Goal: Information Seeking & Learning: Learn about a topic

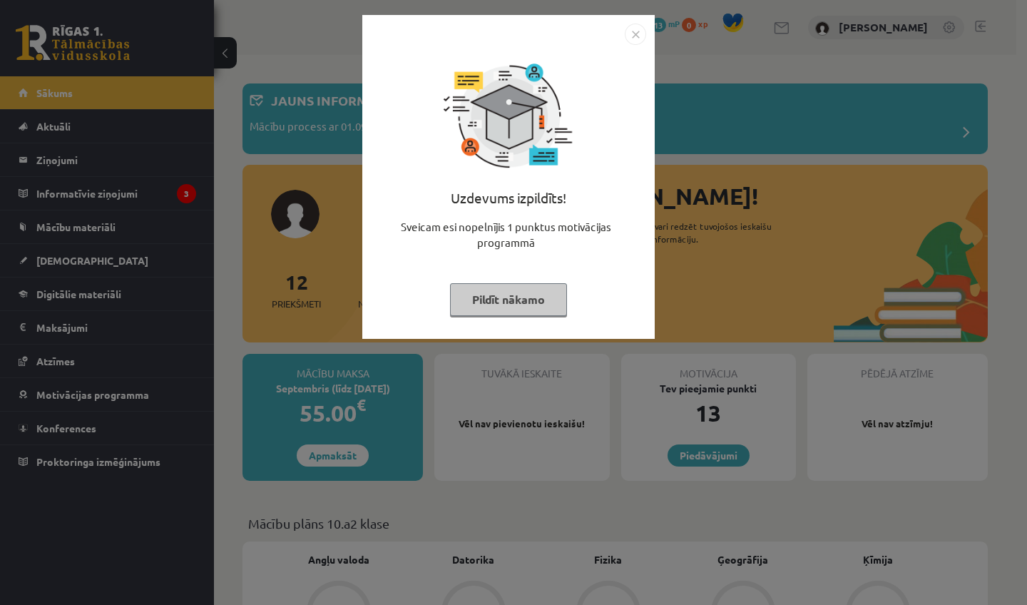
click at [637, 32] on img "Close" at bounding box center [634, 34] width 21 height 21
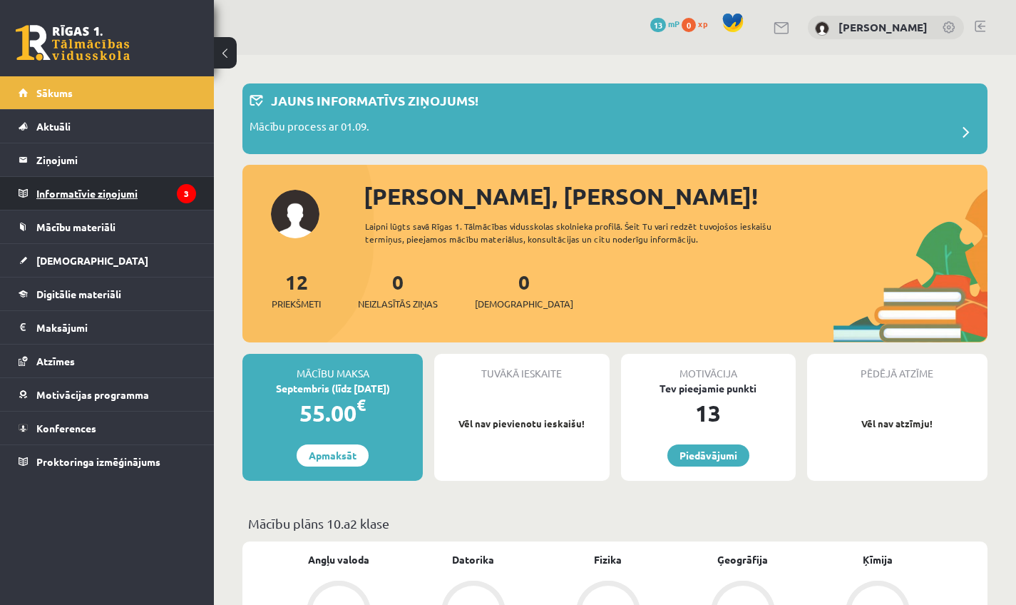
click at [135, 192] on legend "Informatīvie ziņojumi 3" at bounding box center [116, 193] width 160 height 33
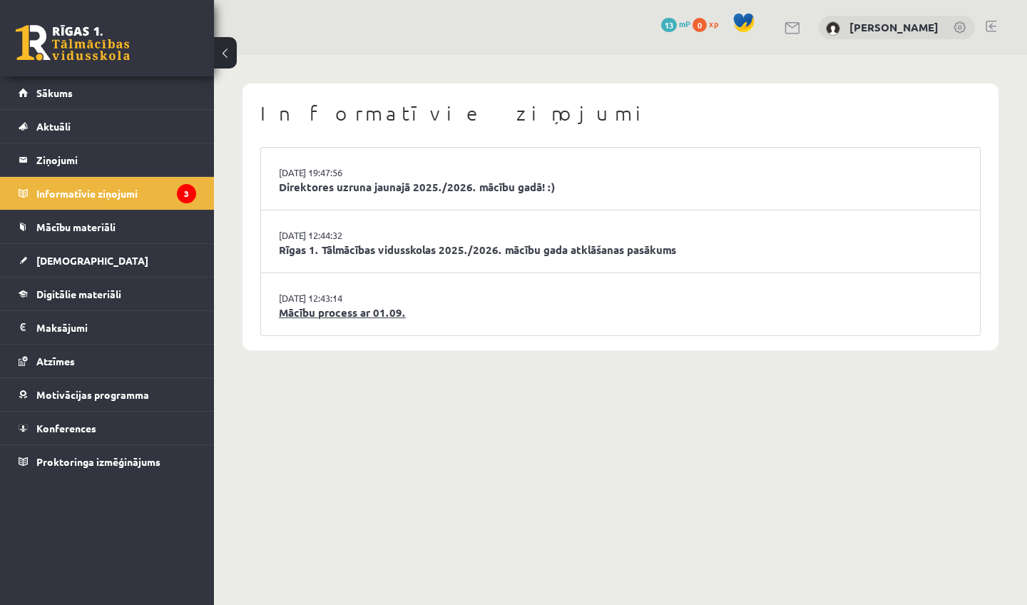
click at [370, 309] on link "Mācību process ar 01.09." at bounding box center [620, 312] width 683 height 16
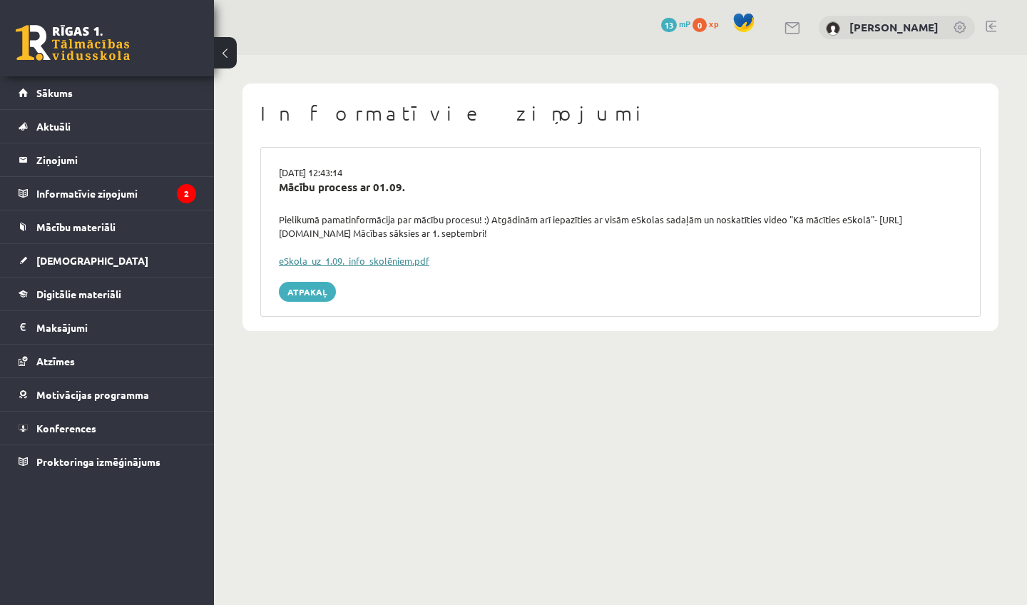
click at [396, 261] on link "eSkola_uz_1.09._info_skolēniem.pdf" at bounding box center [354, 260] width 150 height 12
click at [143, 570] on div "0 Dāvanas 13 mP 0 xp Rūta Talle Sākums Aktuāli Kā mācīties eSKOLĀ Kontakti Norm…" at bounding box center [107, 302] width 214 height 605
click at [117, 192] on legend "Informatīvie ziņojumi 2" at bounding box center [116, 193] width 160 height 33
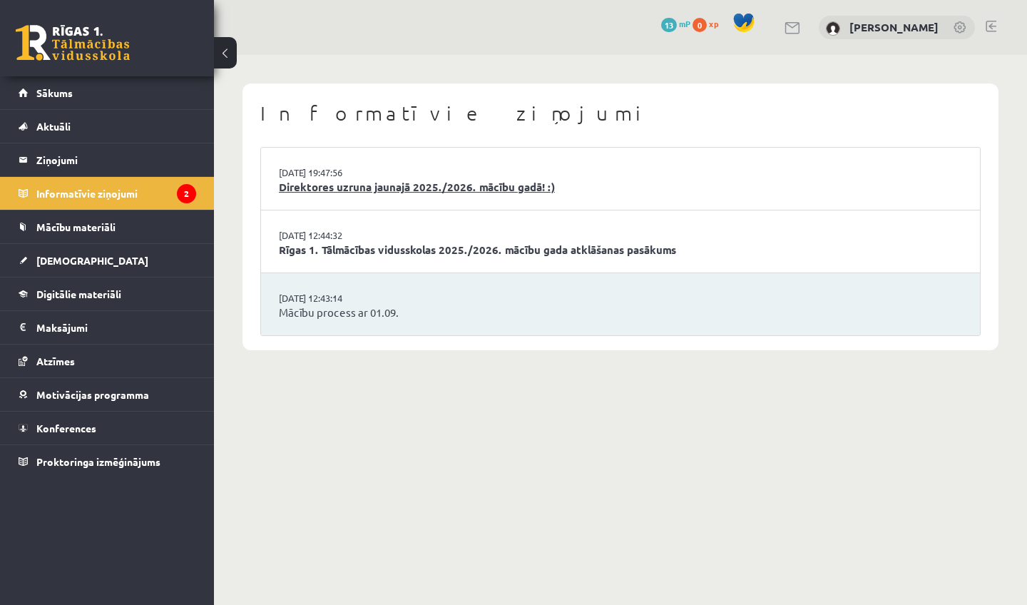
click at [372, 187] on link "Direktores uzruna jaunajā 2025./2026. mācību gadā! :)" at bounding box center [620, 187] width 683 height 16
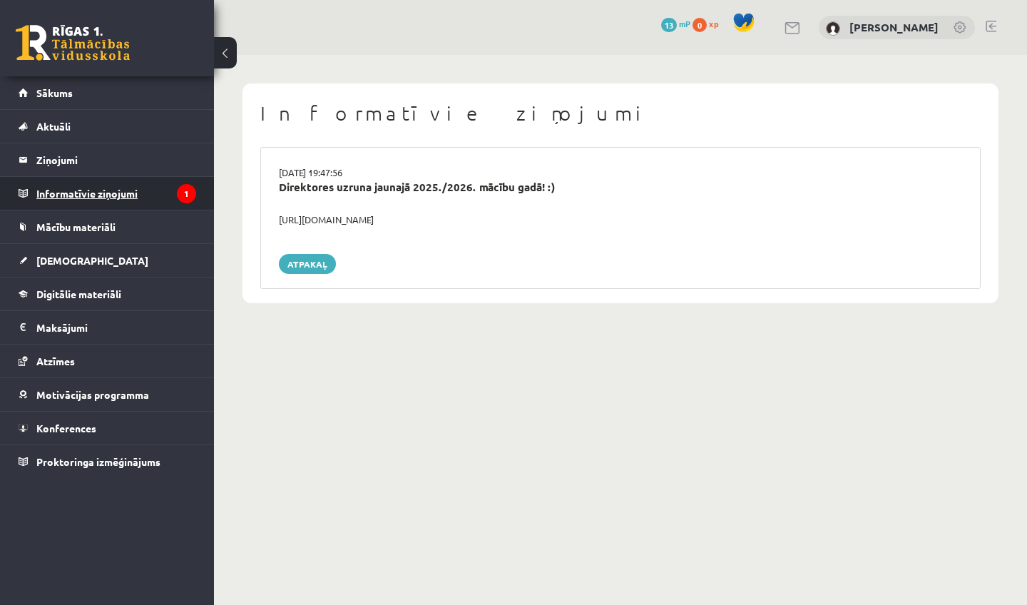
click at [195, 186] on legend "Informatīvie ziņojumi 1" at bounding box center [116, 193] width 160 height 33
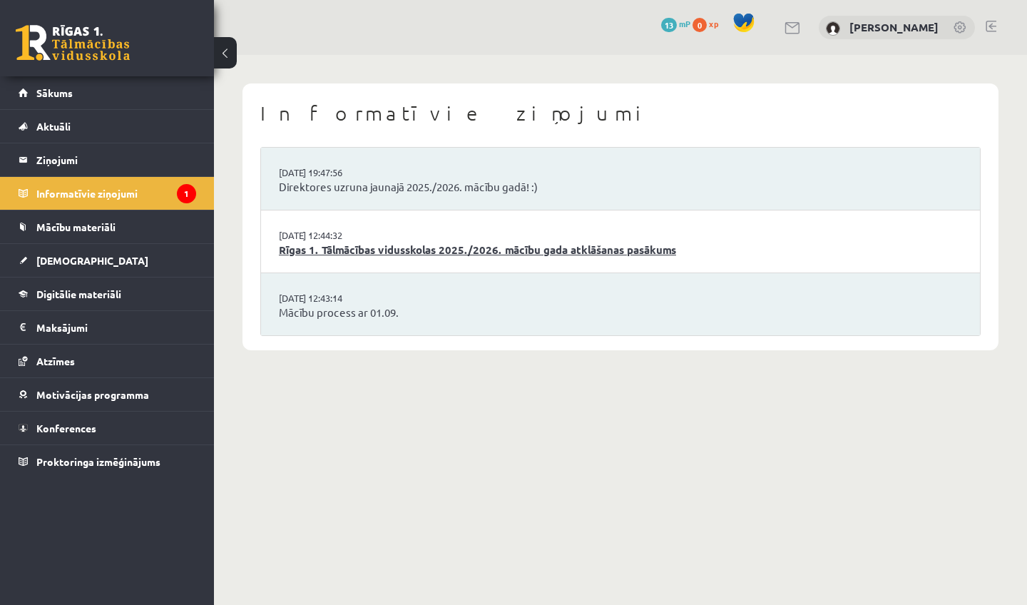
click at [358, 250] on link "Rīgas 1. Tālmācības vidusskolas 2025./2026. mācību gada atklāšanas pasākums" at bounding box center [620, 250] width 683 height 16
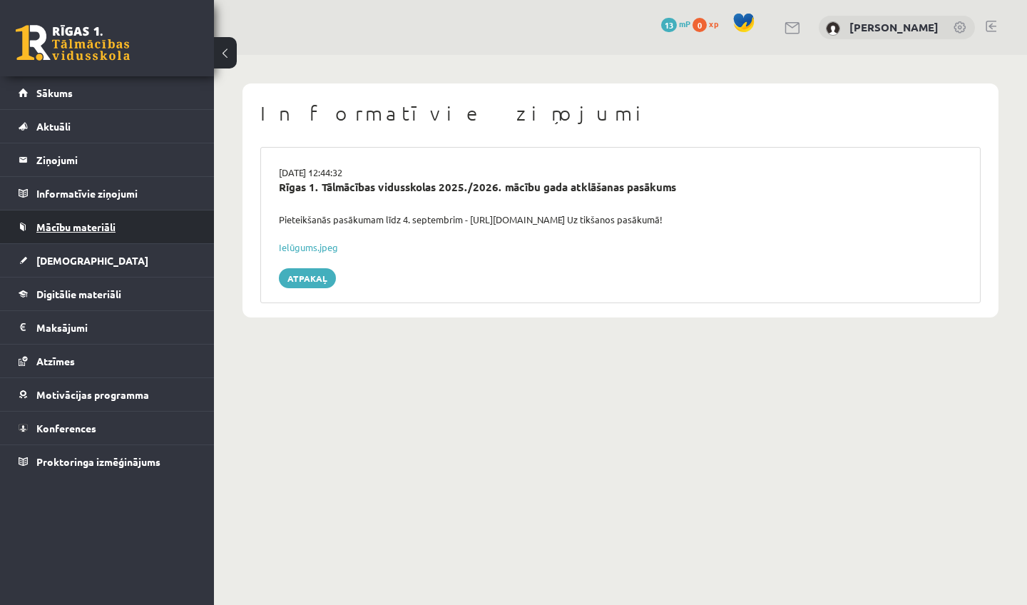
click at [73, 227] on span "Mācību materiāli" at bounding box center [75, 226] width 79 height 13
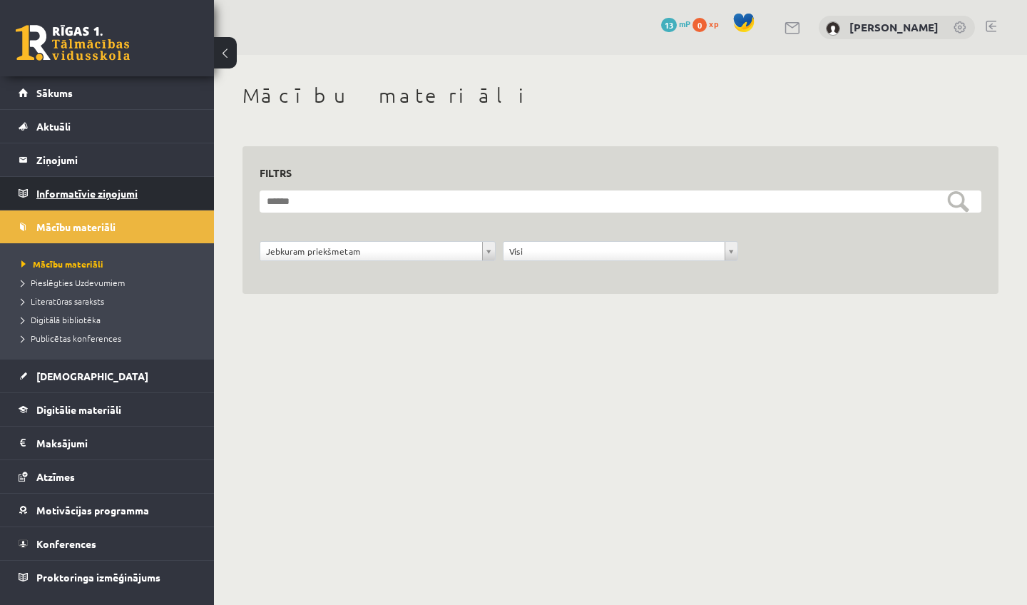
click at [78, 189] on legend "Informatīvie ziņojumi 0" at bounding box center [116, 193] width 160 height 33
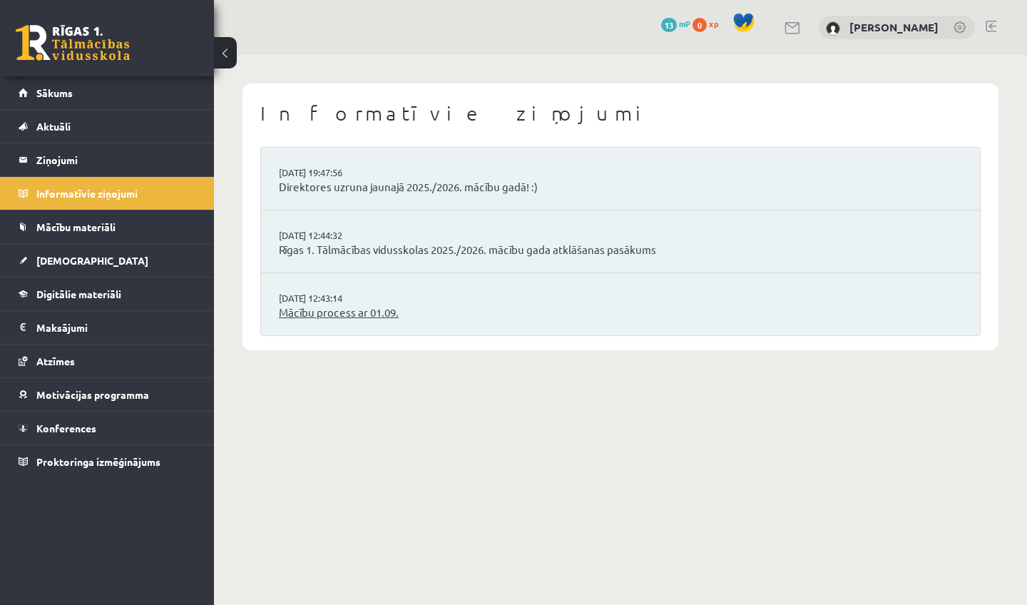
click at [346, 304] on link "Mācību process ar 01.09." at bounding box center [620, 312] width 683 height 16
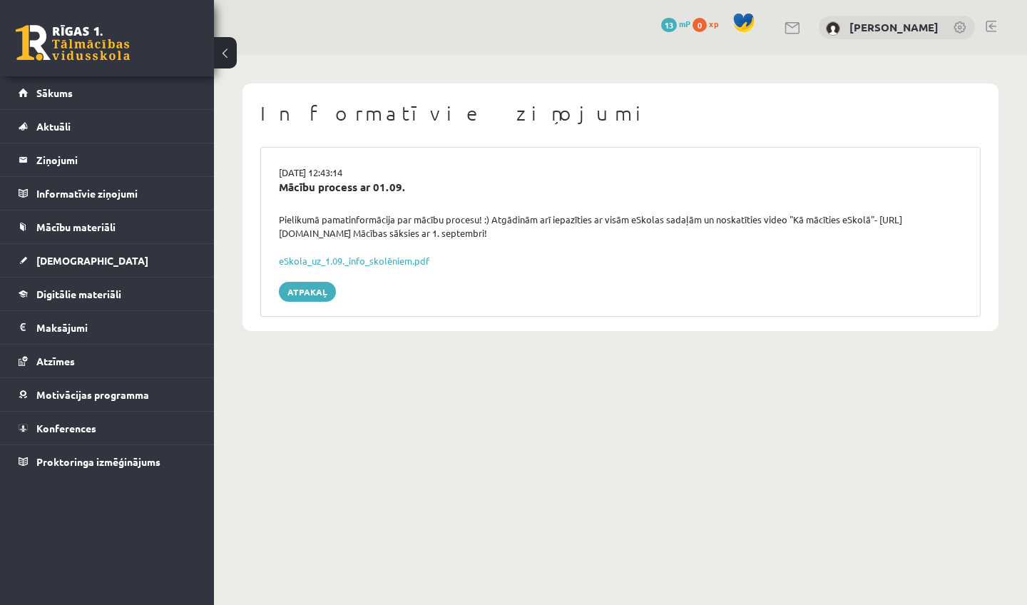
click at [325, 264] on div "eSkola_uz_1.09._info_skolēniem.pdf" at bounding box center [620, 261] width 683 height 14
click at [325, 262] on link "eSkola_uz_1.09._info_skolēniem.pdf" at bounding box center [354, 260] width 150 height 12
click at [54, 93] on span "Sākums" at bounding box center [54, 92] width 36 height 13
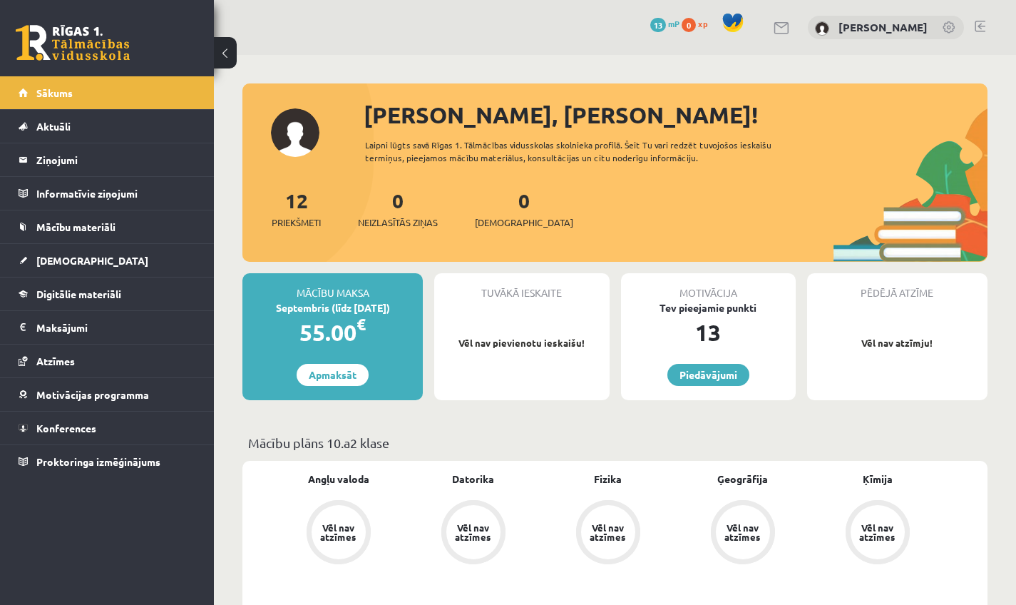
click at [949, 24] on link at bounding box center [949, 28] width 14 height 14
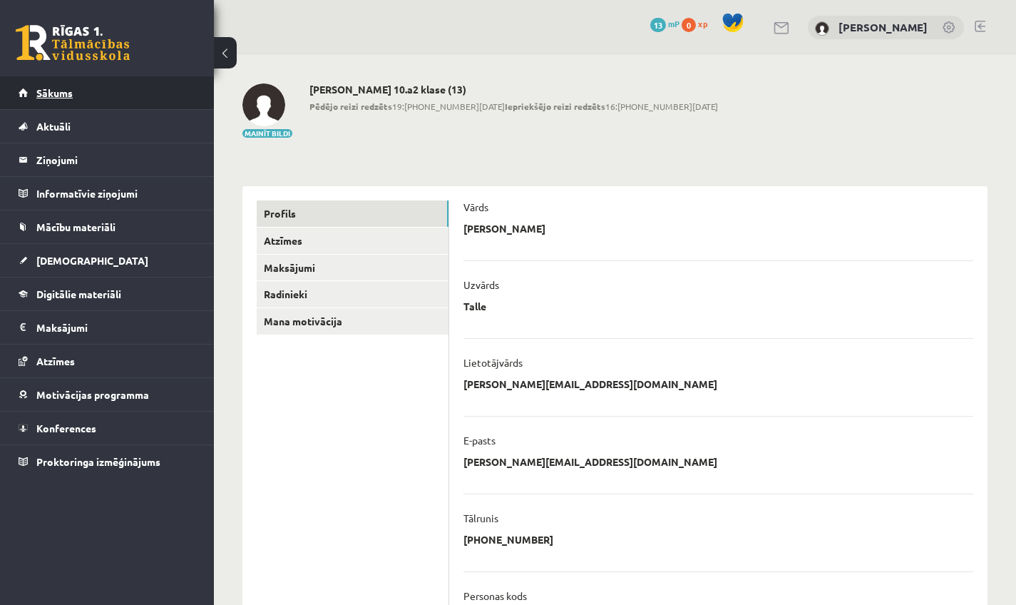
click at [51, 92] on span "Sākums" at bounding box center [54, 92] width 36 height 13
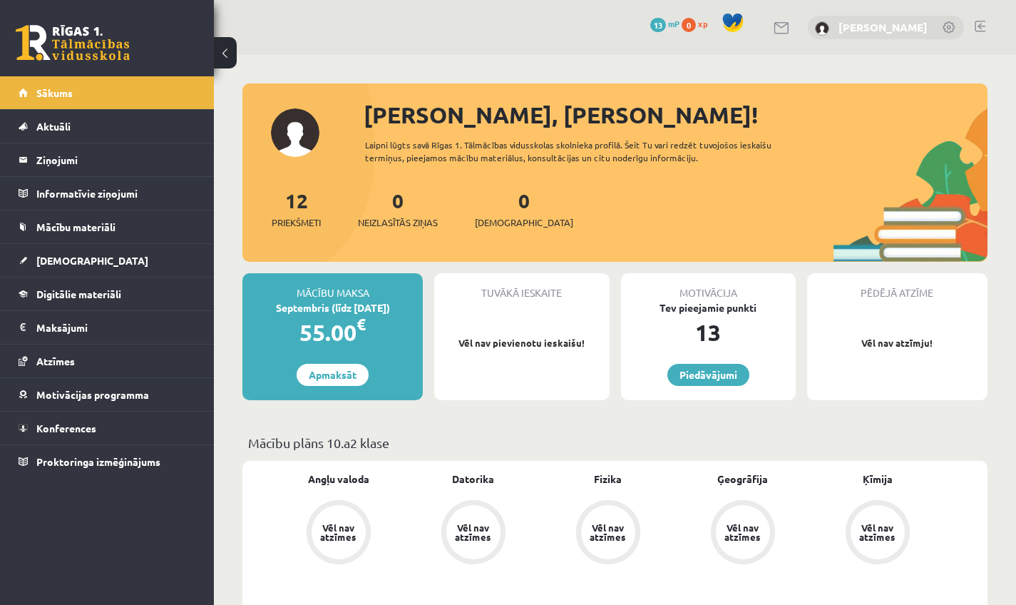
click at [927, 22] on link "[PERSON_NAME]" at bounding box center [882, 27] width 89 height 14
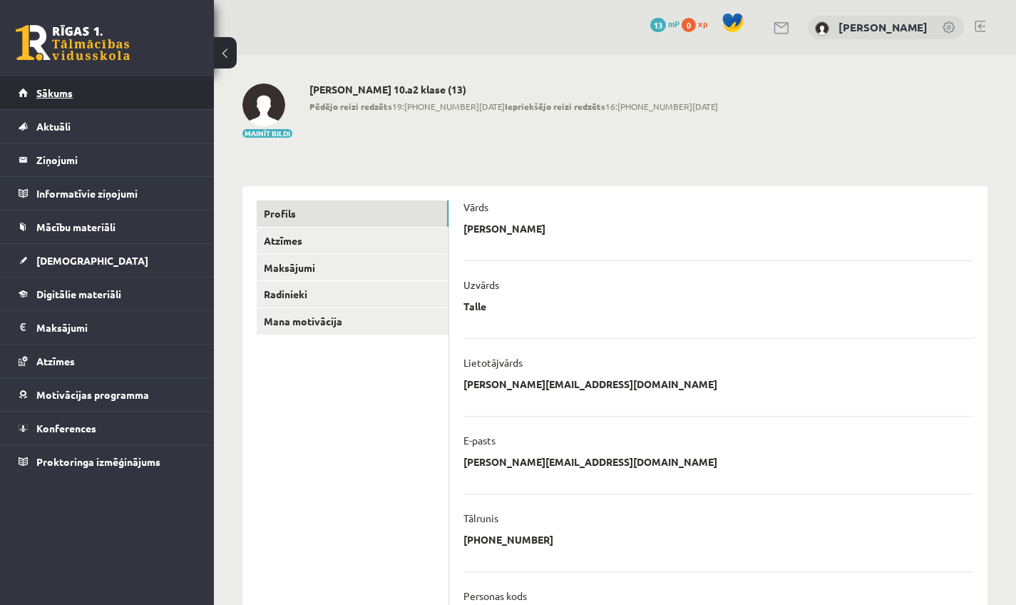
click at [66, 87] on span "Sākums" at bounding box center [54, 92] width 36 height 13
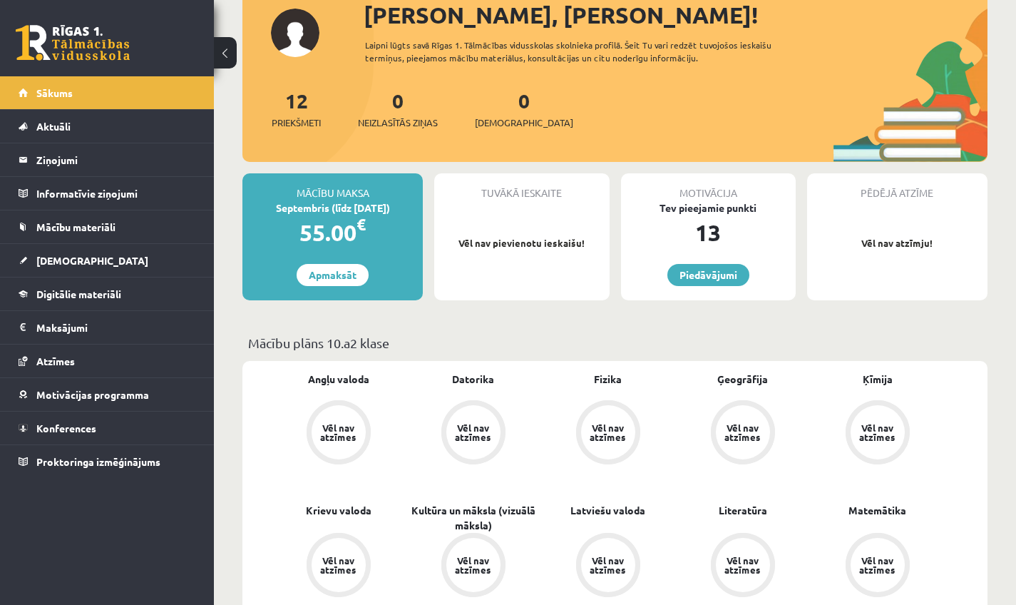
scroll to position [97, 0]
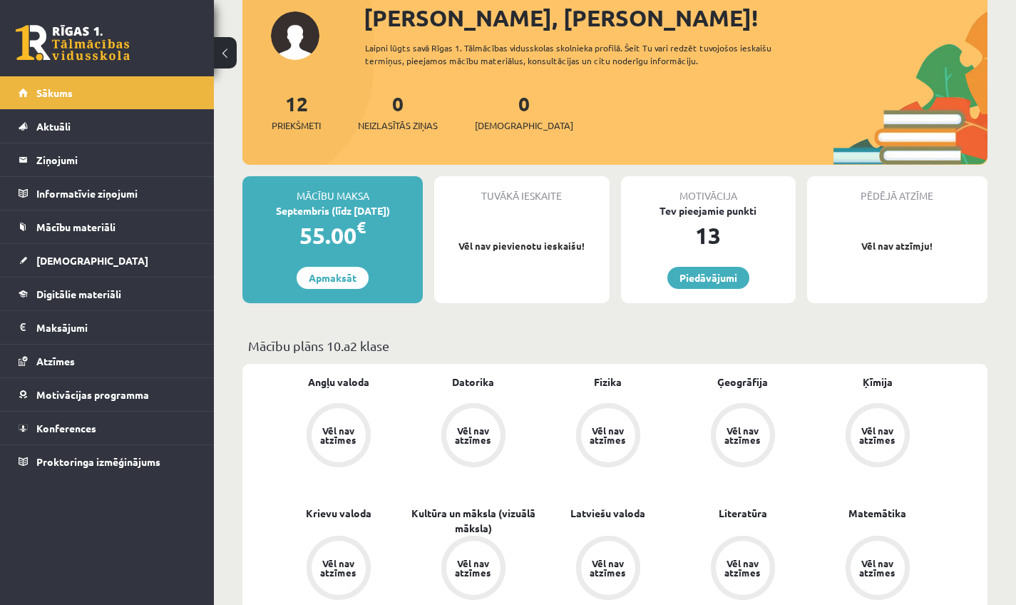
click at [754, 430] on div "Vēl nav atzīmes" at bounding box center [743, 435] width 40 height 19
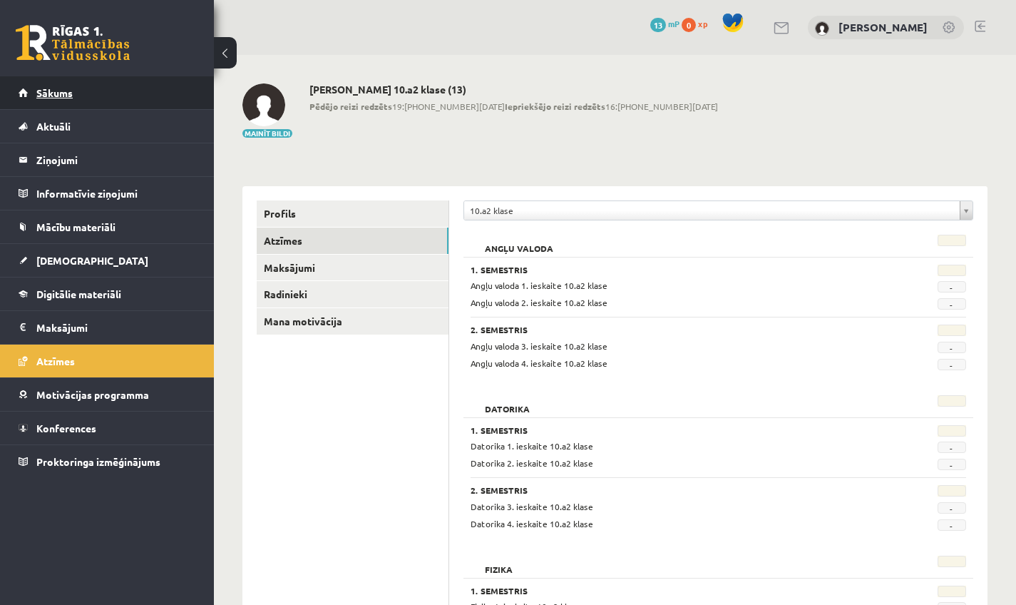
click at [47, 95] on span "Sākums" at bounding box center [54, 92] width 36 height 13
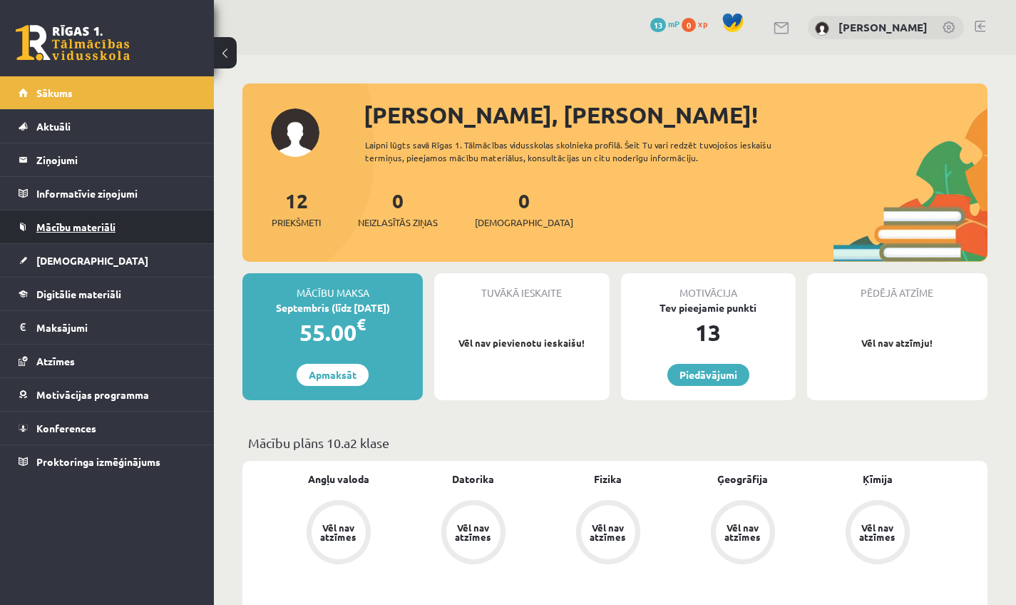
click at [43, 235] on link "Mācību materiāli" at bounding box center [108, 226] width 178 height 33
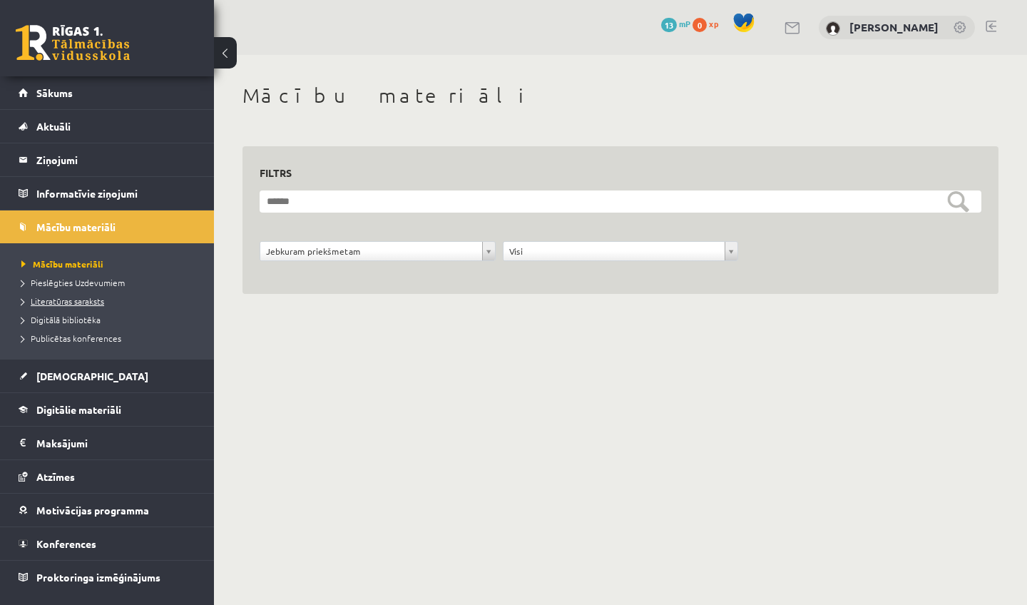
click at [59, 300] on span "Literatūras saraksts" at bounding box center [62, 300] width 83 height 11
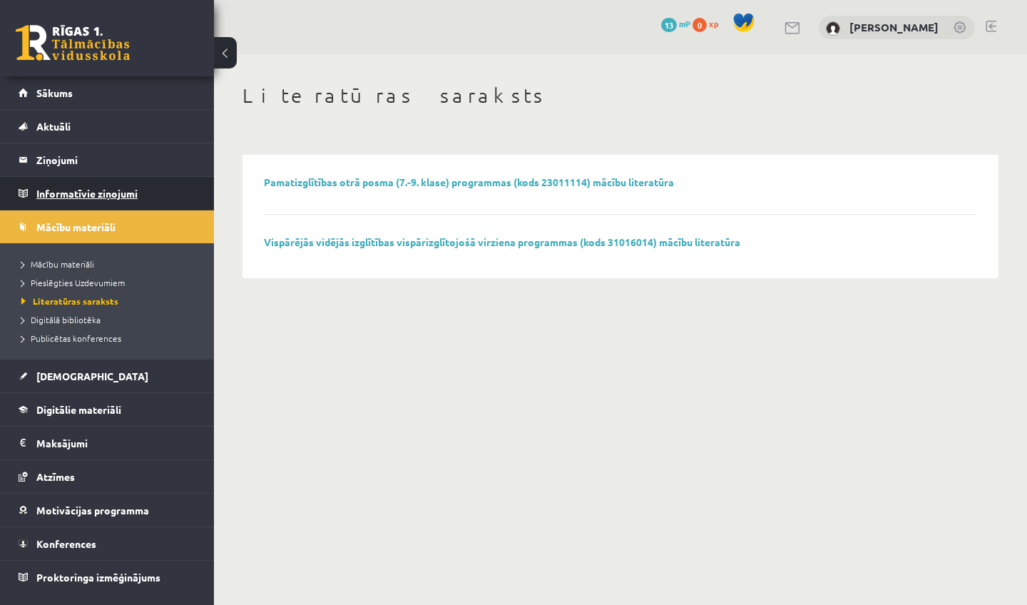
click at [66, 194] on legend "Informatīvie ziņojumi 0" at bounding box center [116, 193] width 160 height 33
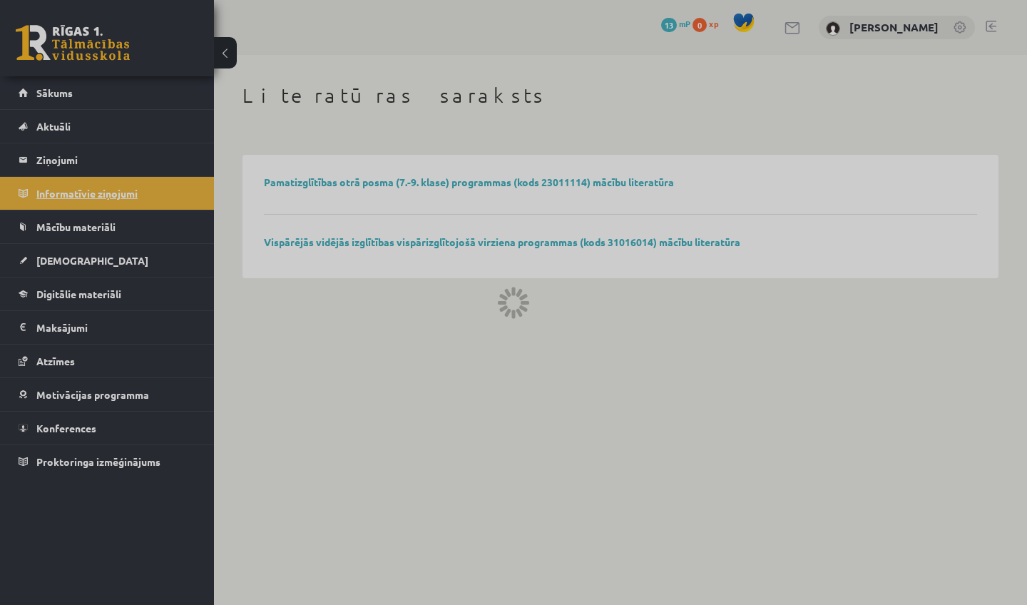
click at [66, 194] on div at bounding box center [513, 302] width 1027 height 605
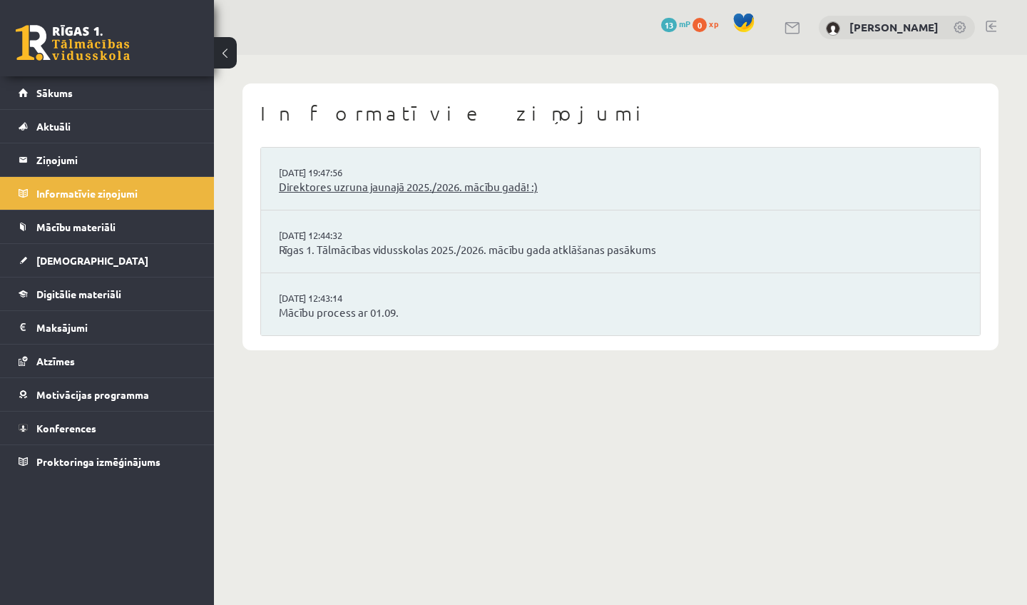
click at [361, 189] on link "Direktores uzruna jaunajā 2025./2026. mācību gadā! :)" at bounding box center [620, 187] width 683 height 16
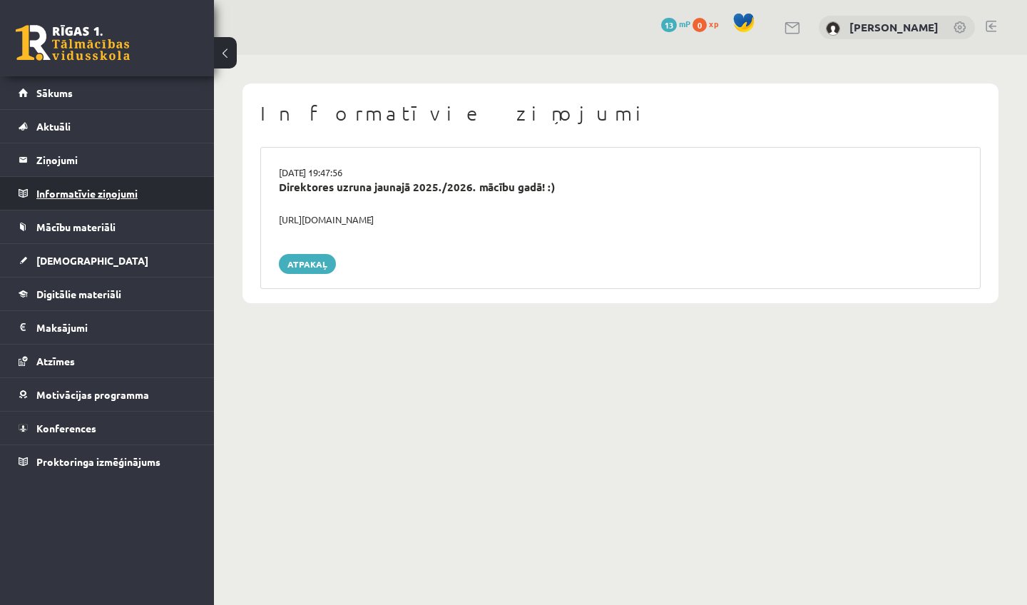
click at [110, 189] on legend "Informatīvie ziņojumi 0" at bounding box center [116, 193] width 160 height 33
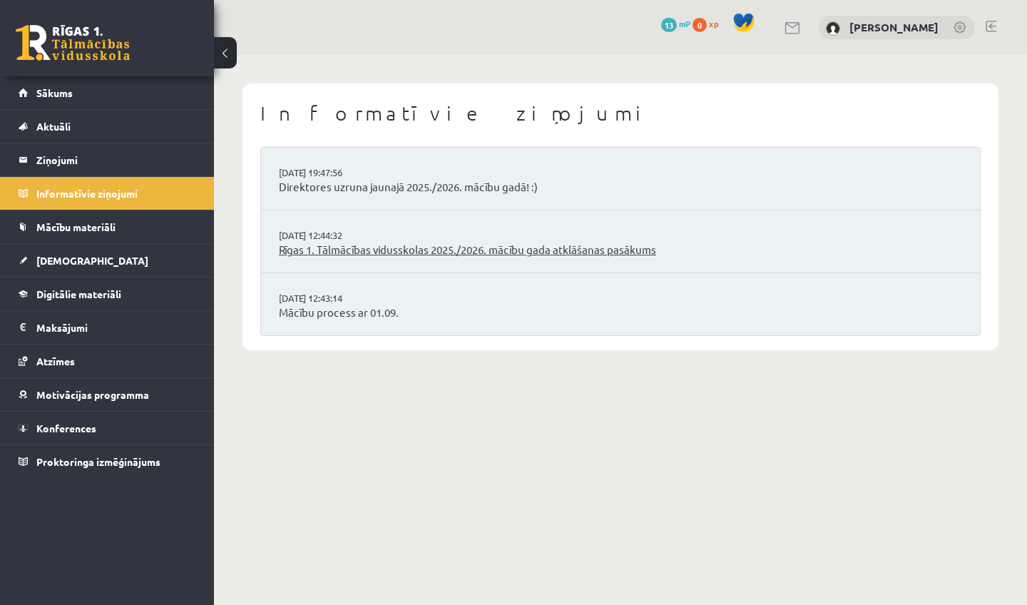
click at [335, 247] on link "Rīgas 1. Tālmācības vidusskolas 2025./2026. mācību gada atklāšanas pasākums" at bounding box center [620, 250] width 683 height 16
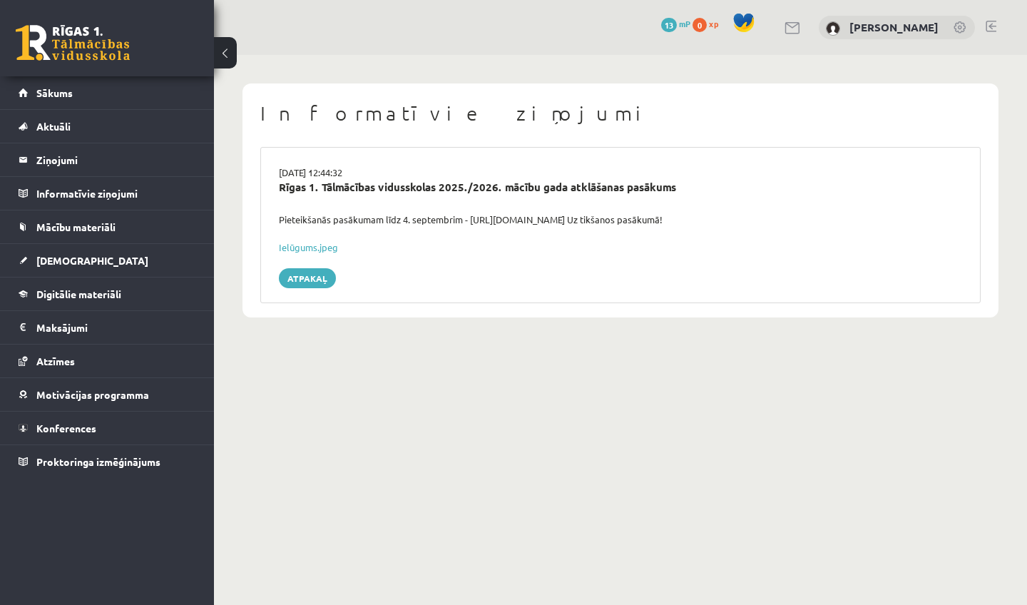
click at [230, 59] on button at bounding box center [225, 52] width 23 height 31
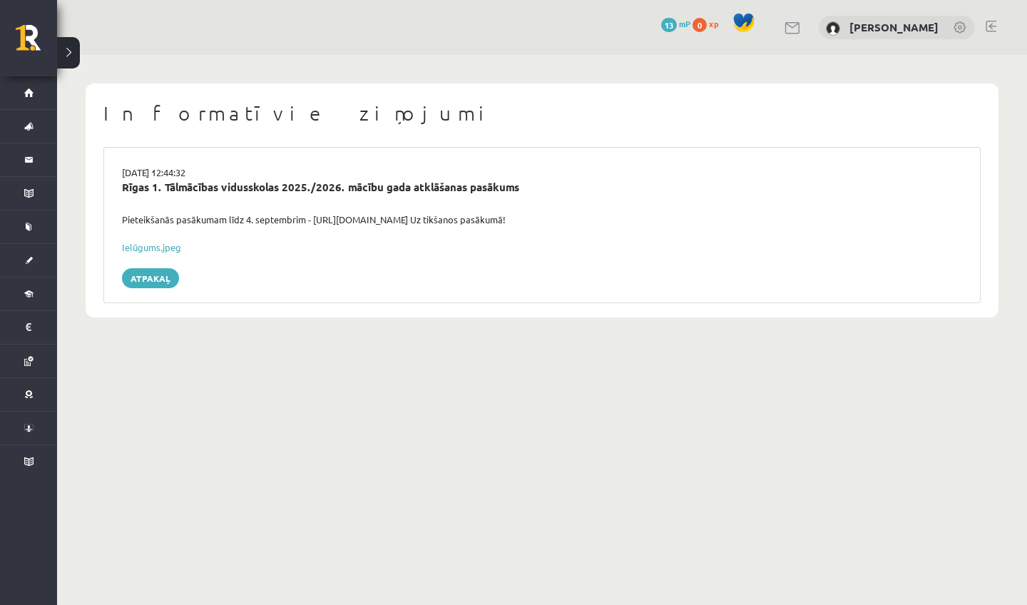
click at [66, 53] on button at bounding box center [68, 52] width 23 height 31
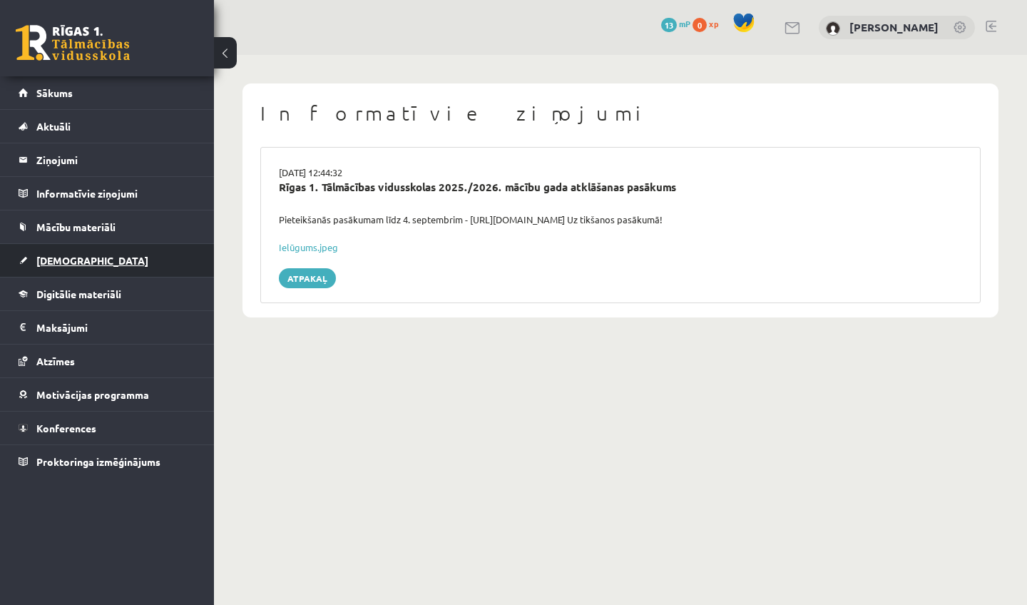
click at [70, 258] on span "[DEMOGRAPHIC_DATA]" at bounding box center [92, 260] width 112 height 13
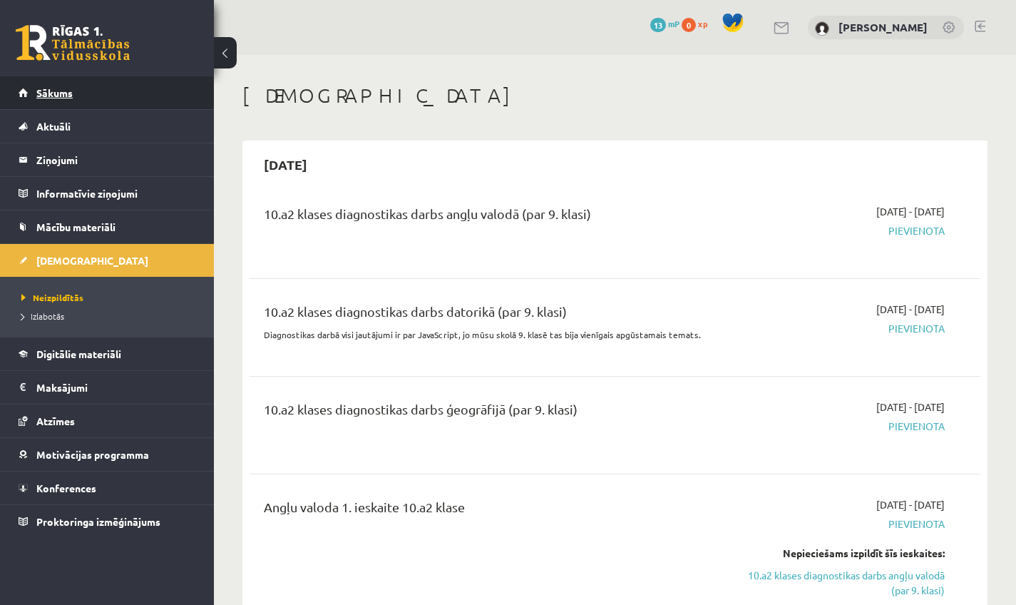
click at [55, 81] on link "Sākums" at bounding box center [108, 92] width 178 height 33
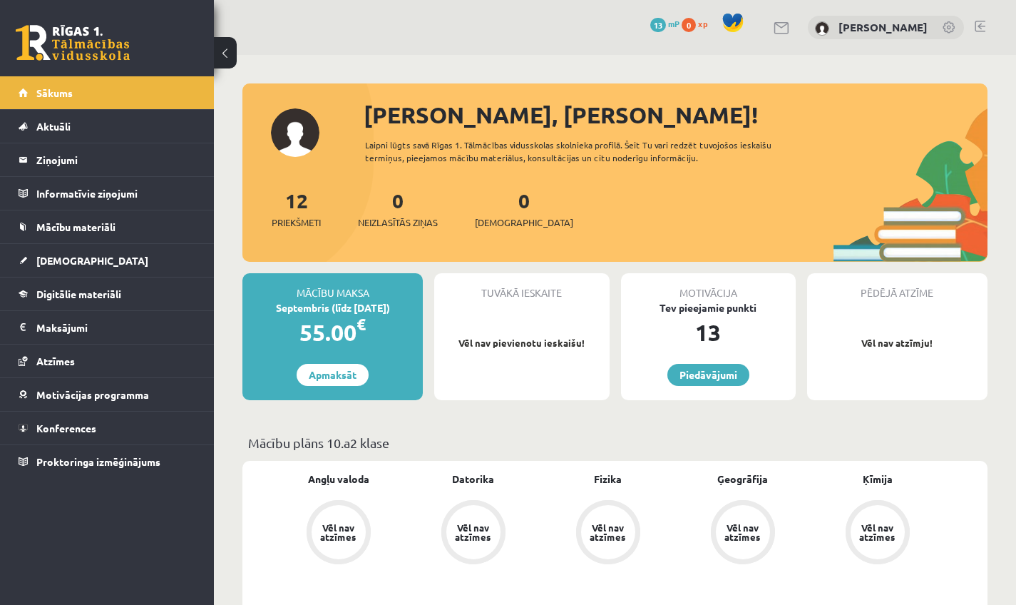
click at [978, 29] on link at bounding box center [980, 26] width 11 height 11
